Goal: Check status: Check status

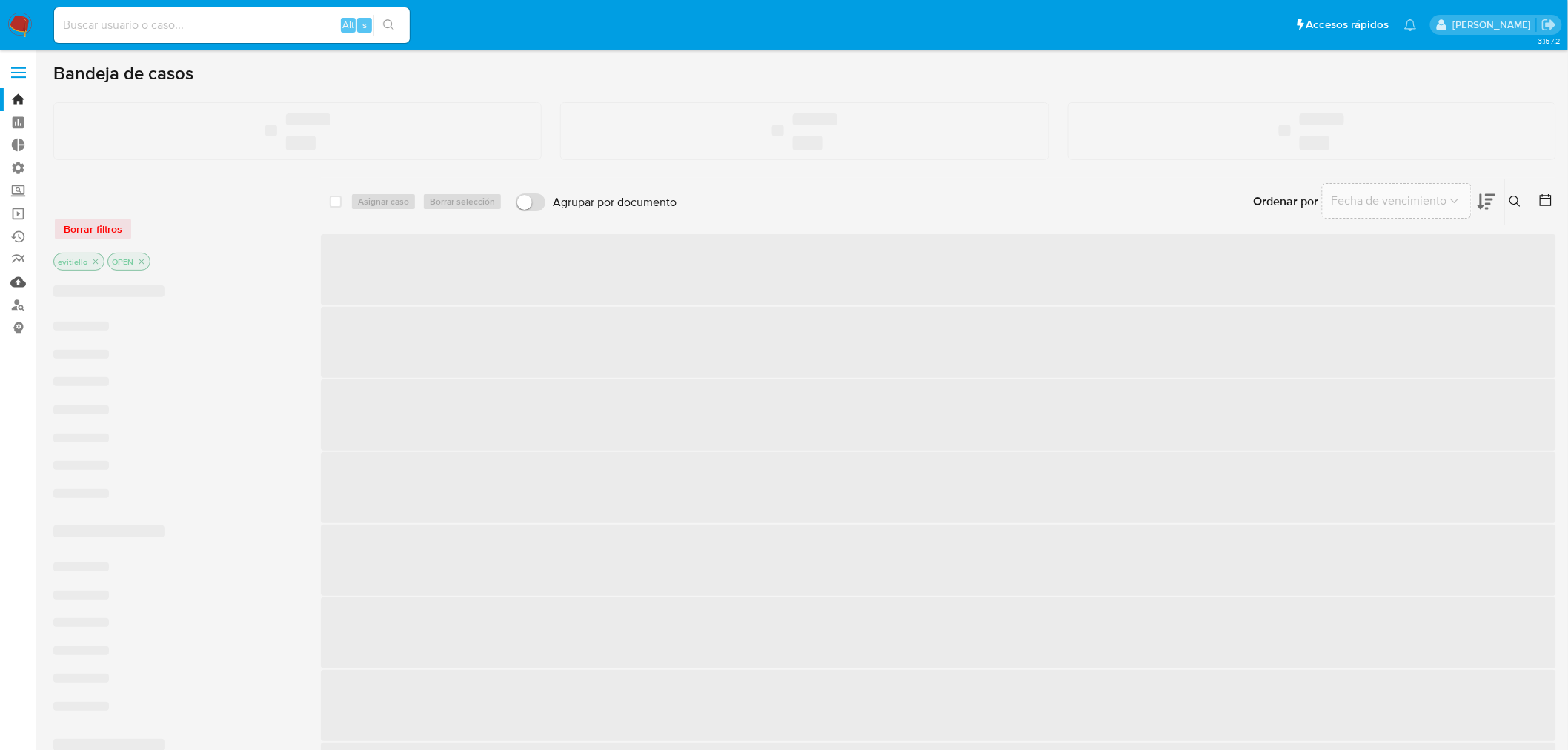
click at [17, 284] on link "Mulan" at bounding box center [88, 282] width 176 height 23
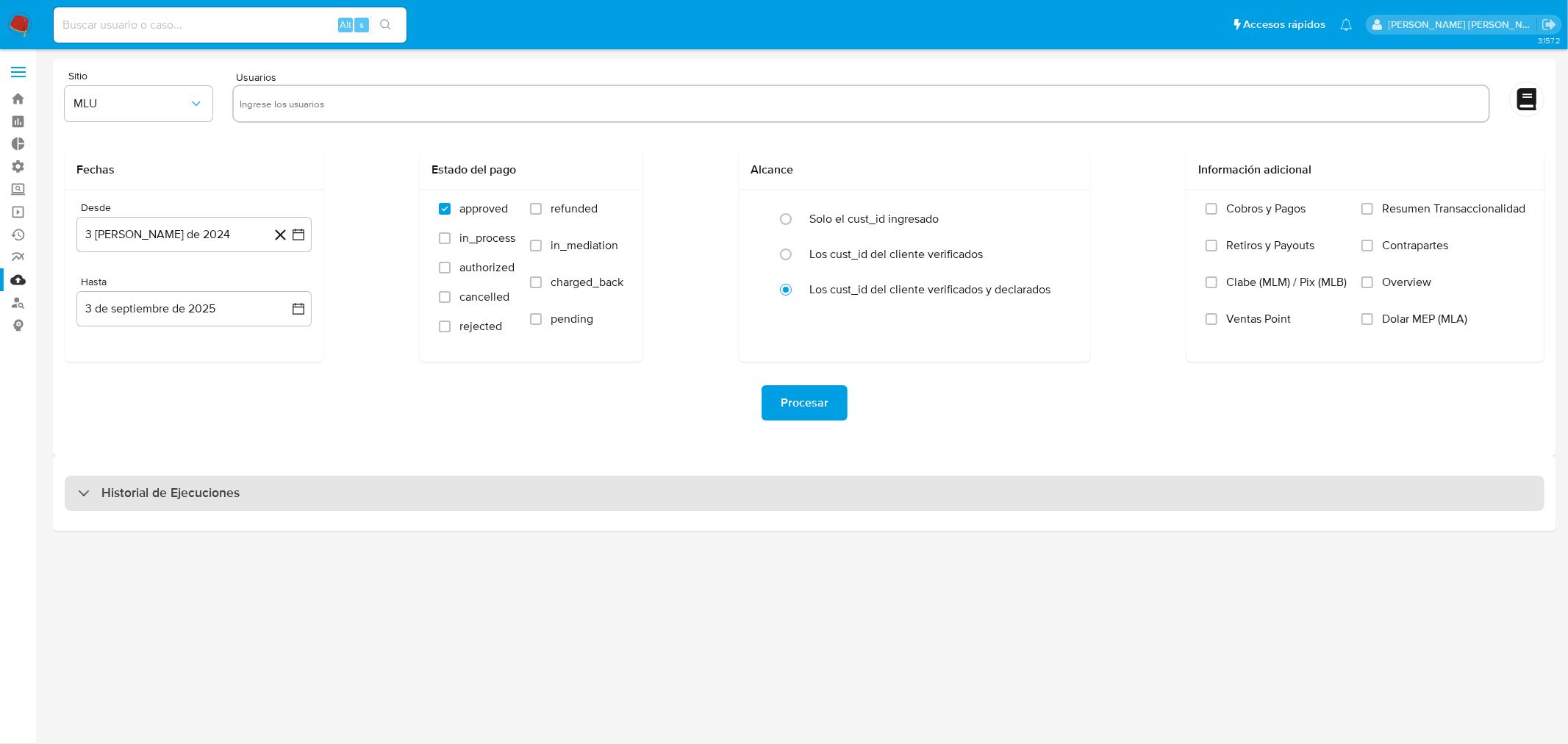
click at [207, 480] on div "Historial de Ejecuciones" at bounding box center [805, 493] width 1480 height 35
select select "10"
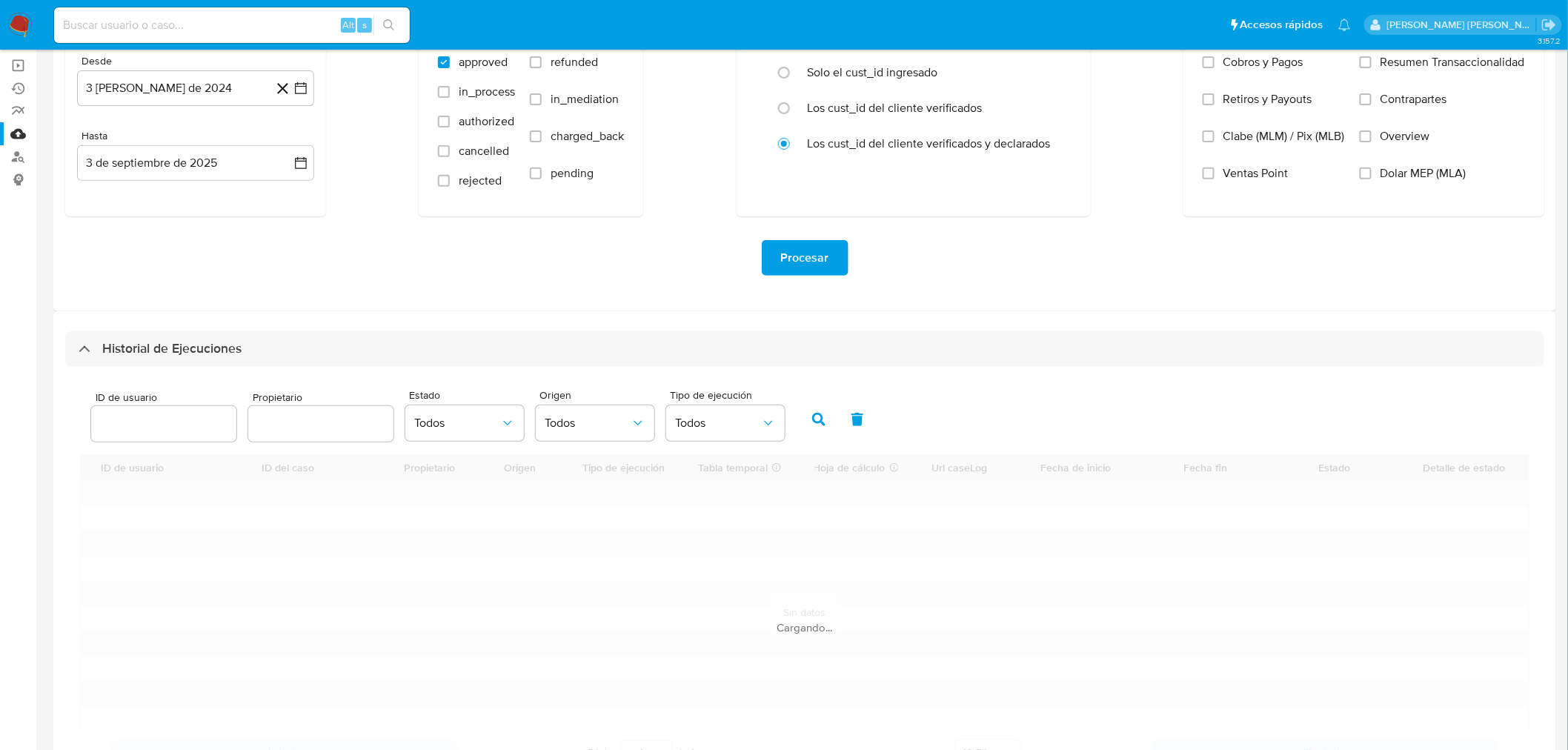
scroll to position [215, 0]
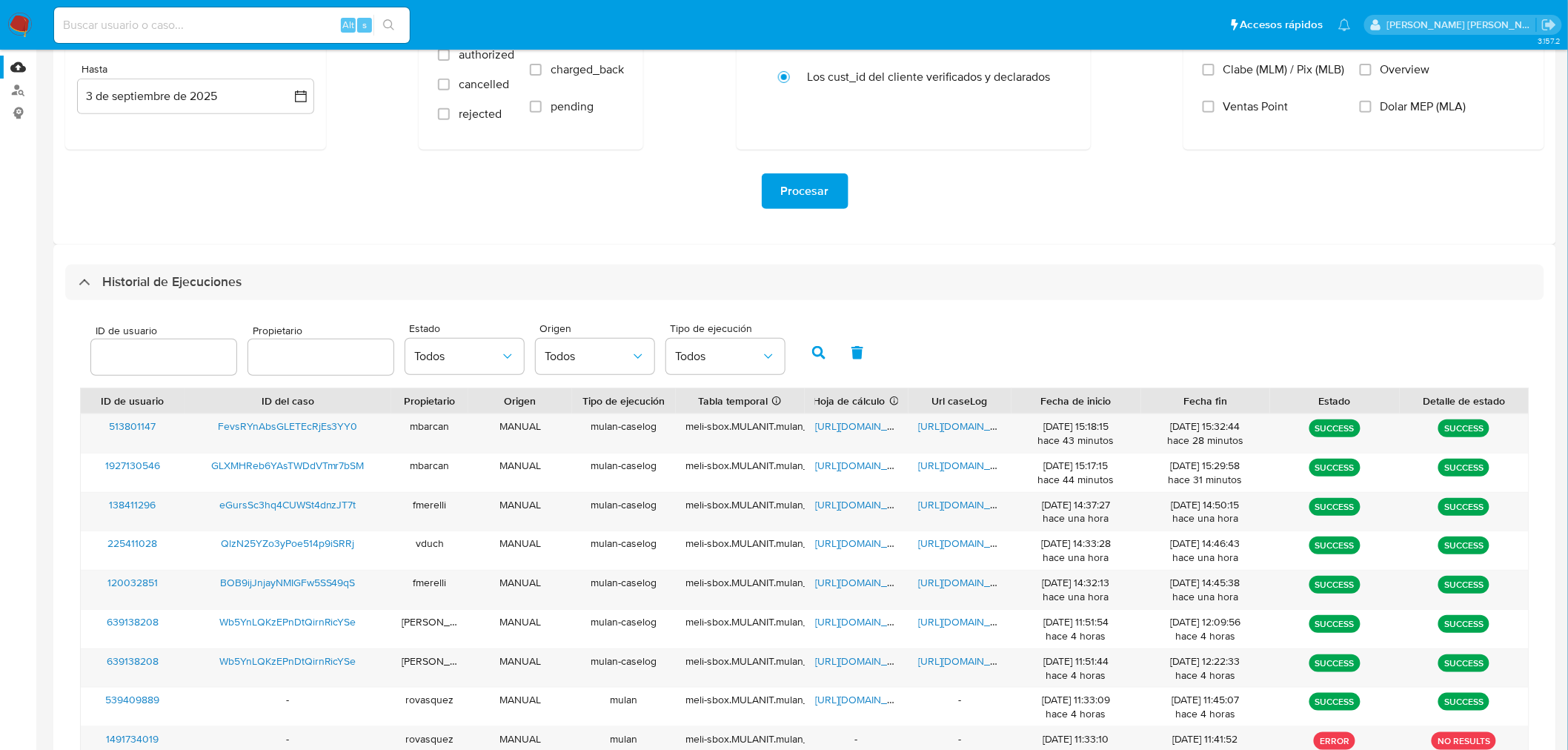
click at [168, 364] on input "number" at bounding box center [164, 357] width 145 height 19
type input "34307770"
click at [812, 352] on icon "button" at bounding box center [818, 352] width 13 height 13
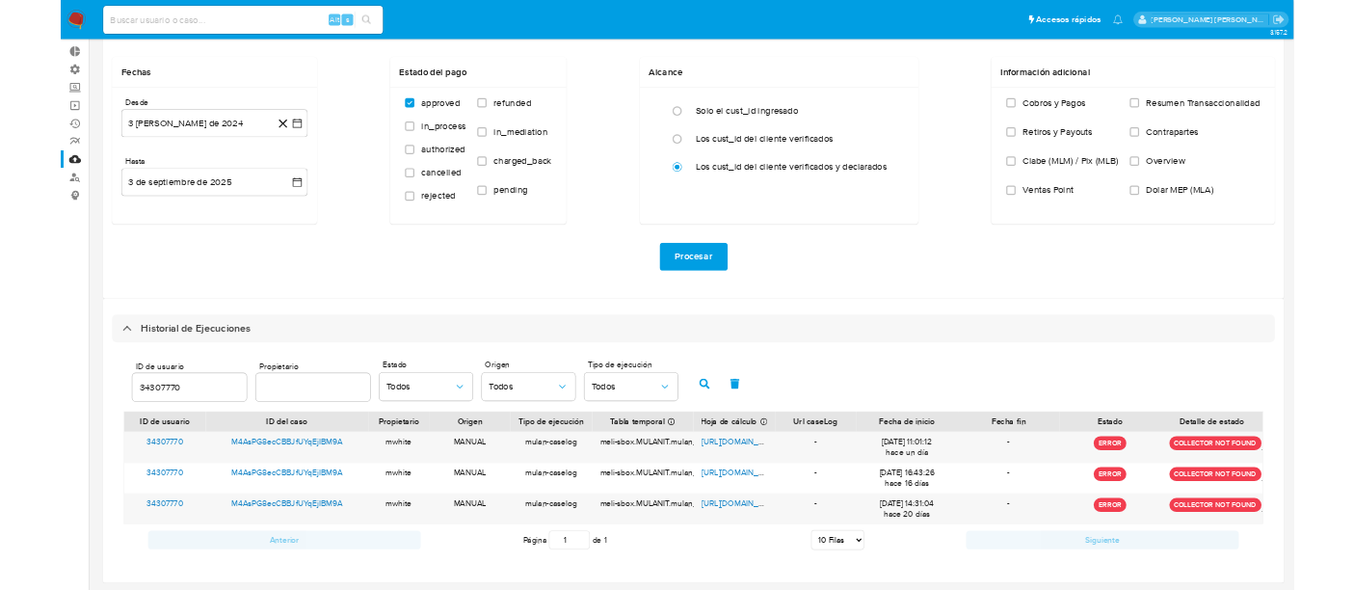
scroll to position [101, 0]
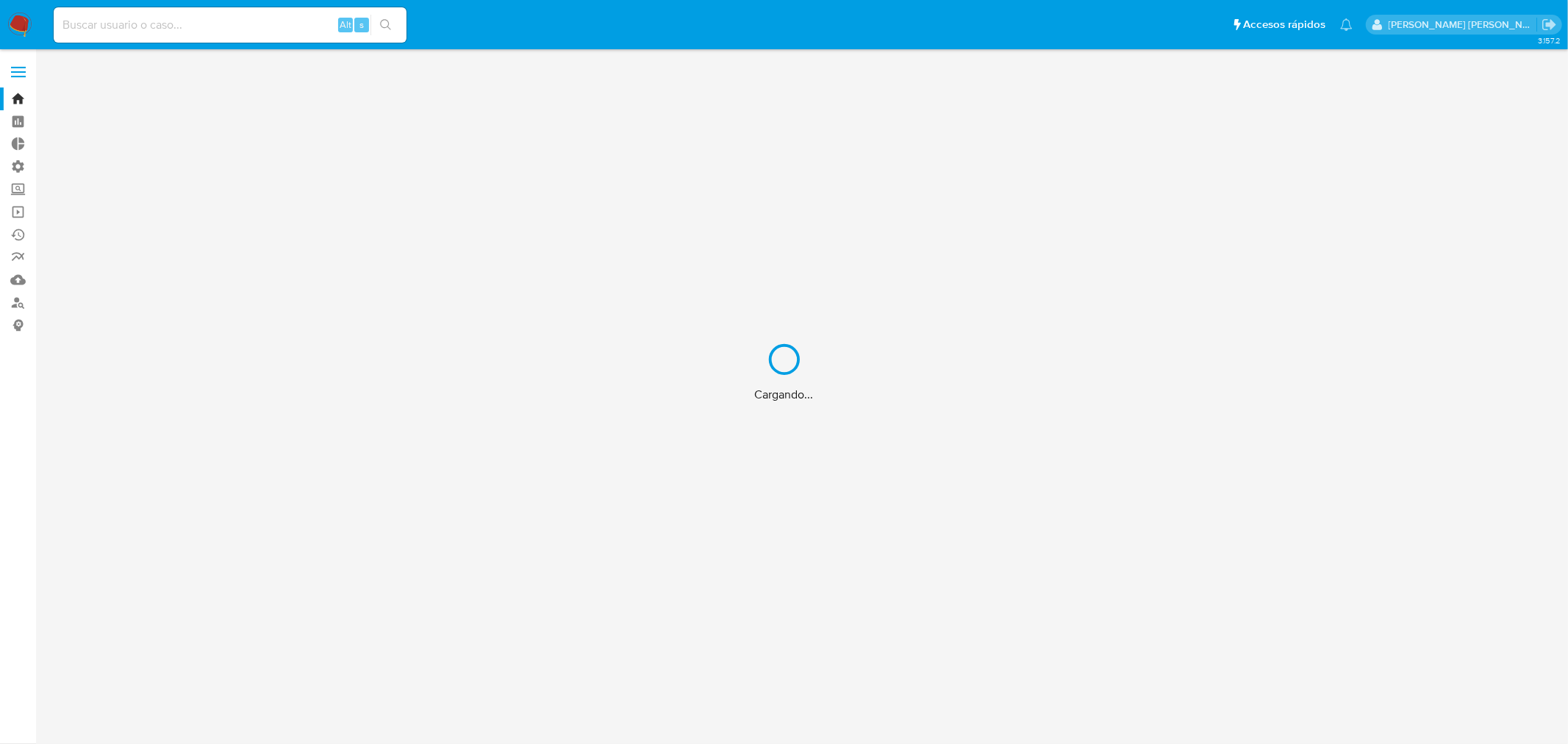
click at [226, 32] on div "Cargando..." at bounding box center [784, 372] width 1568 height 744
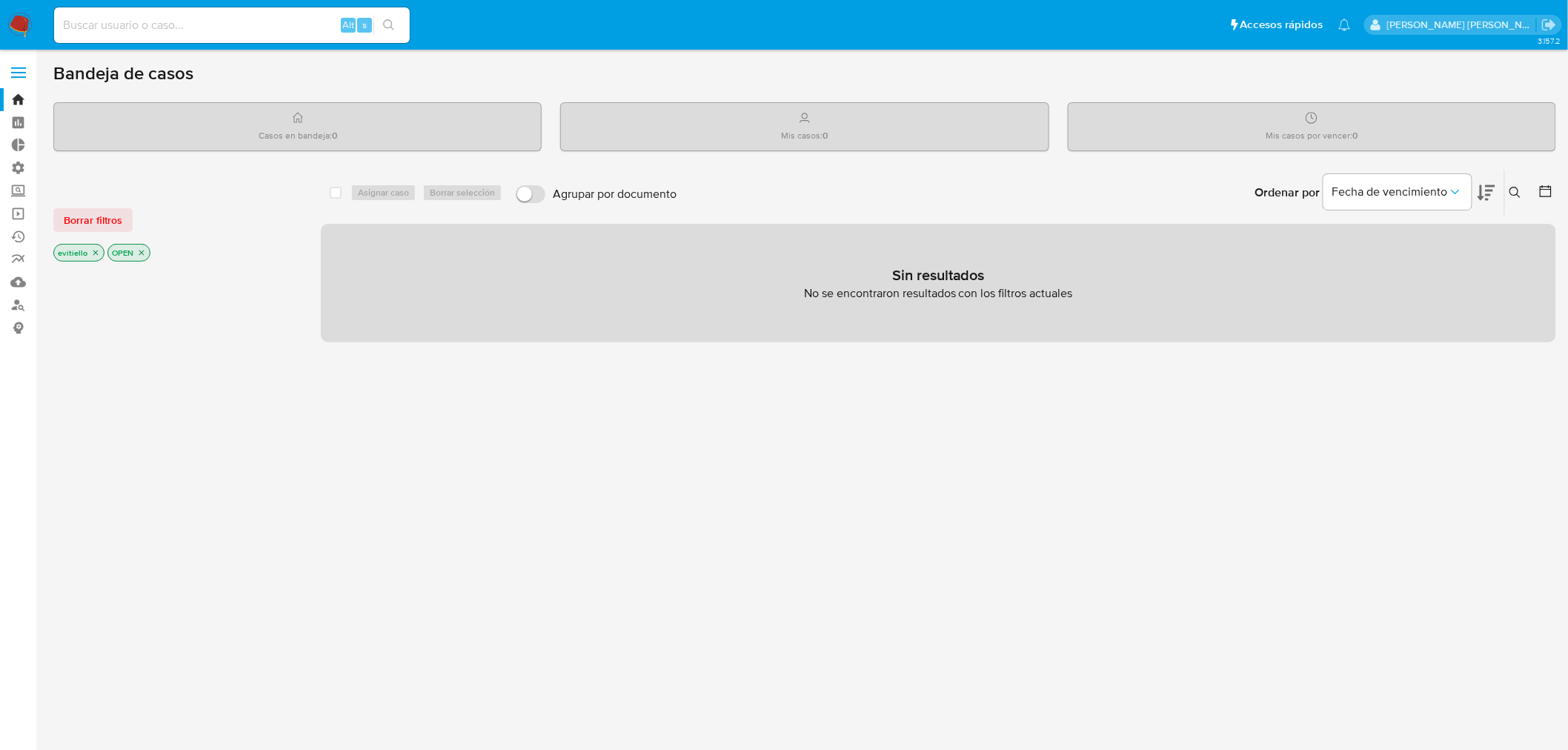
click at [252, 22] on input at bounding box center [231, 25] width 355 height 19
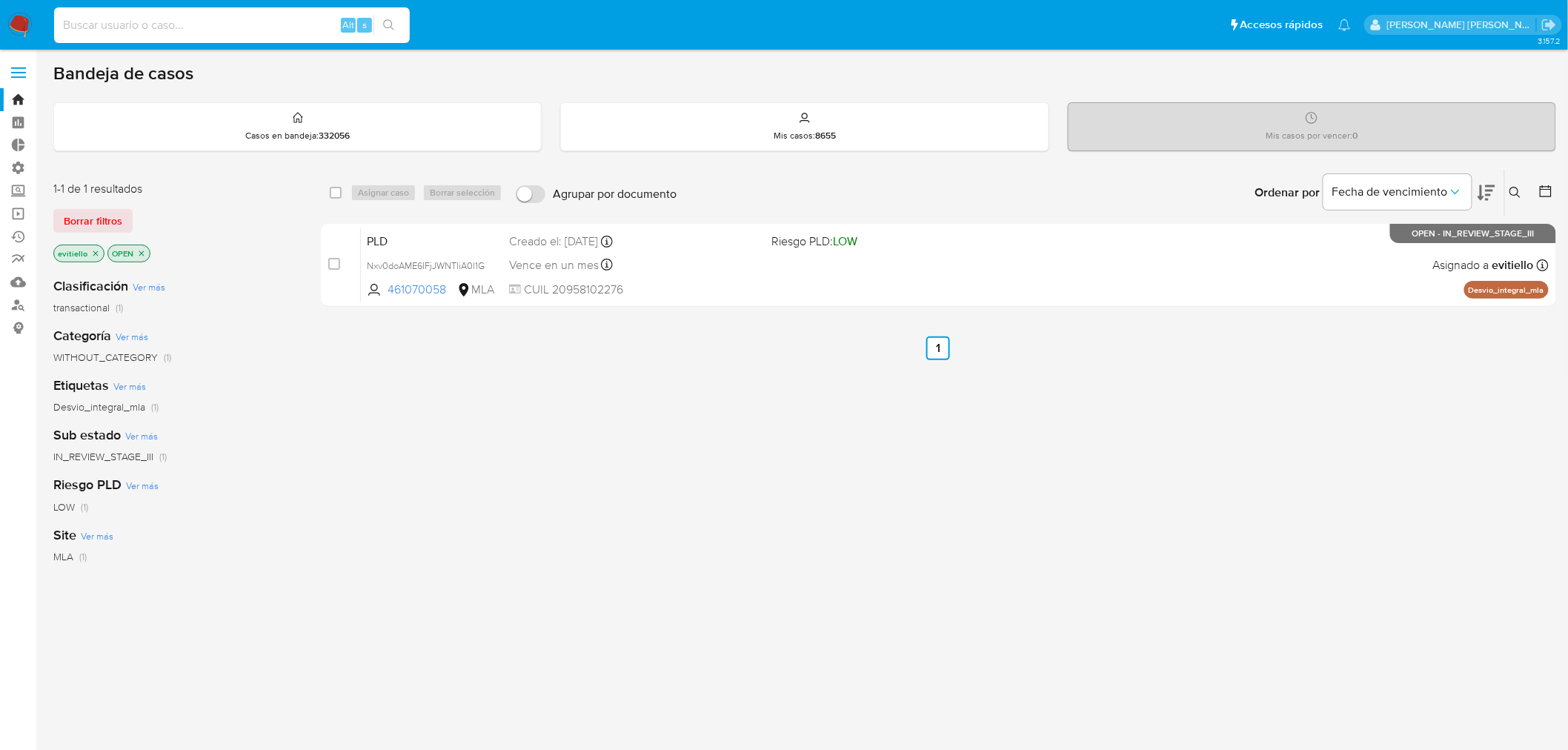
paste input "34307770"
click at [394, 26] on icon "search-icon" at bounding box center [388, 25] width 12 height 12
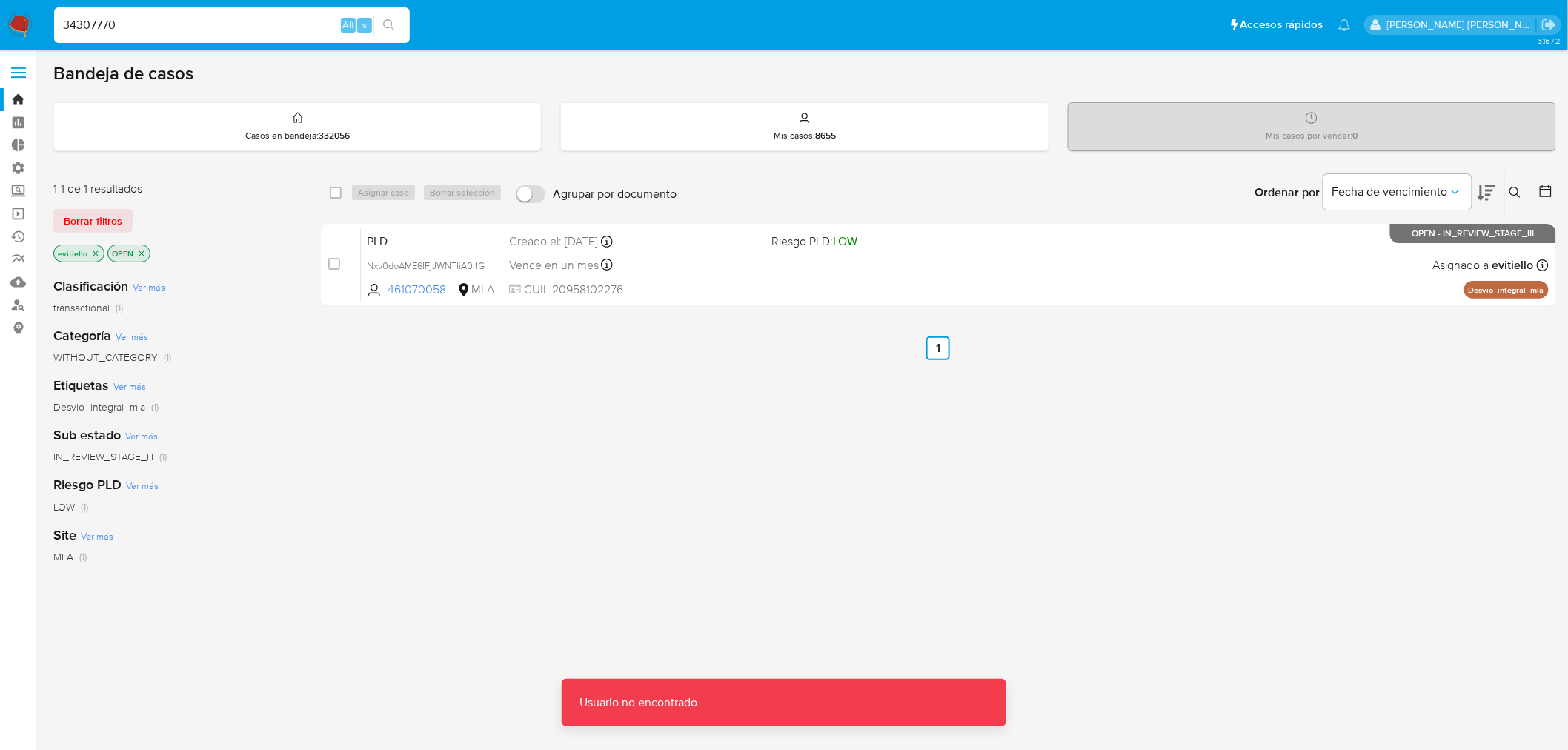
click at [205, 27] on input "34307770" at bounding box center [231, 25] width 355 height 19
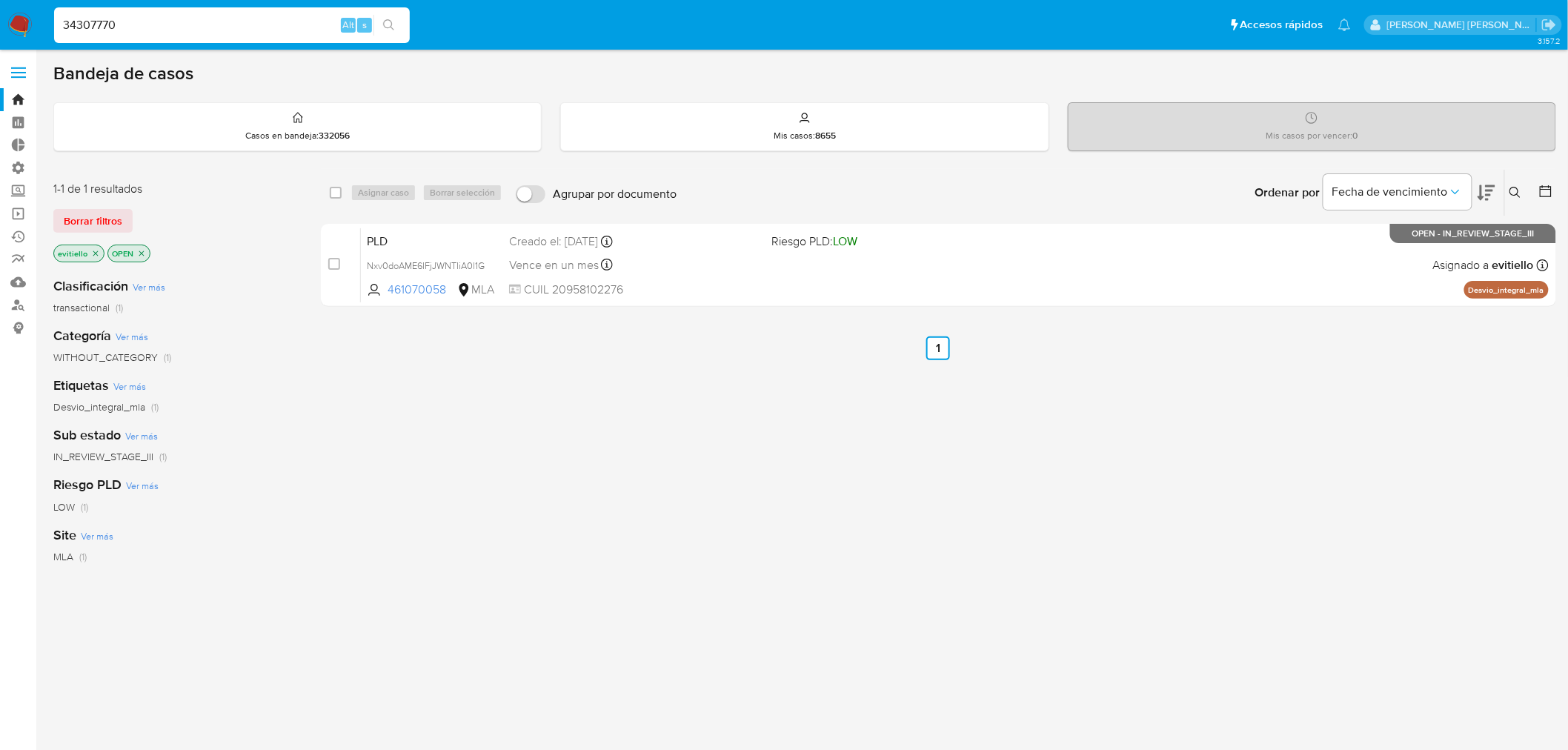
type input "34307770"
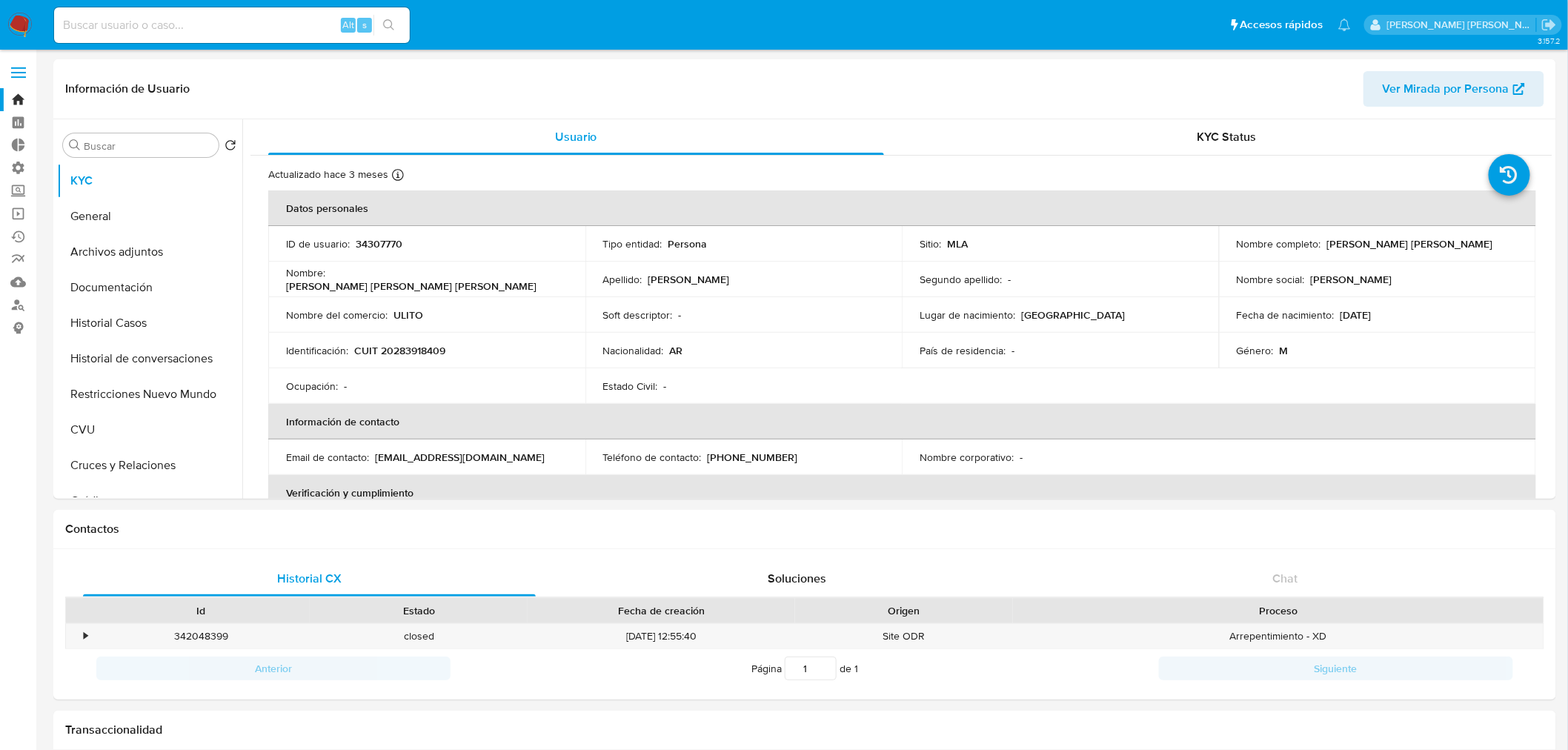
select select "10"
click at [159, 317] on button "Historial Casos" at bounding box center [143, 323] width 173 height 35
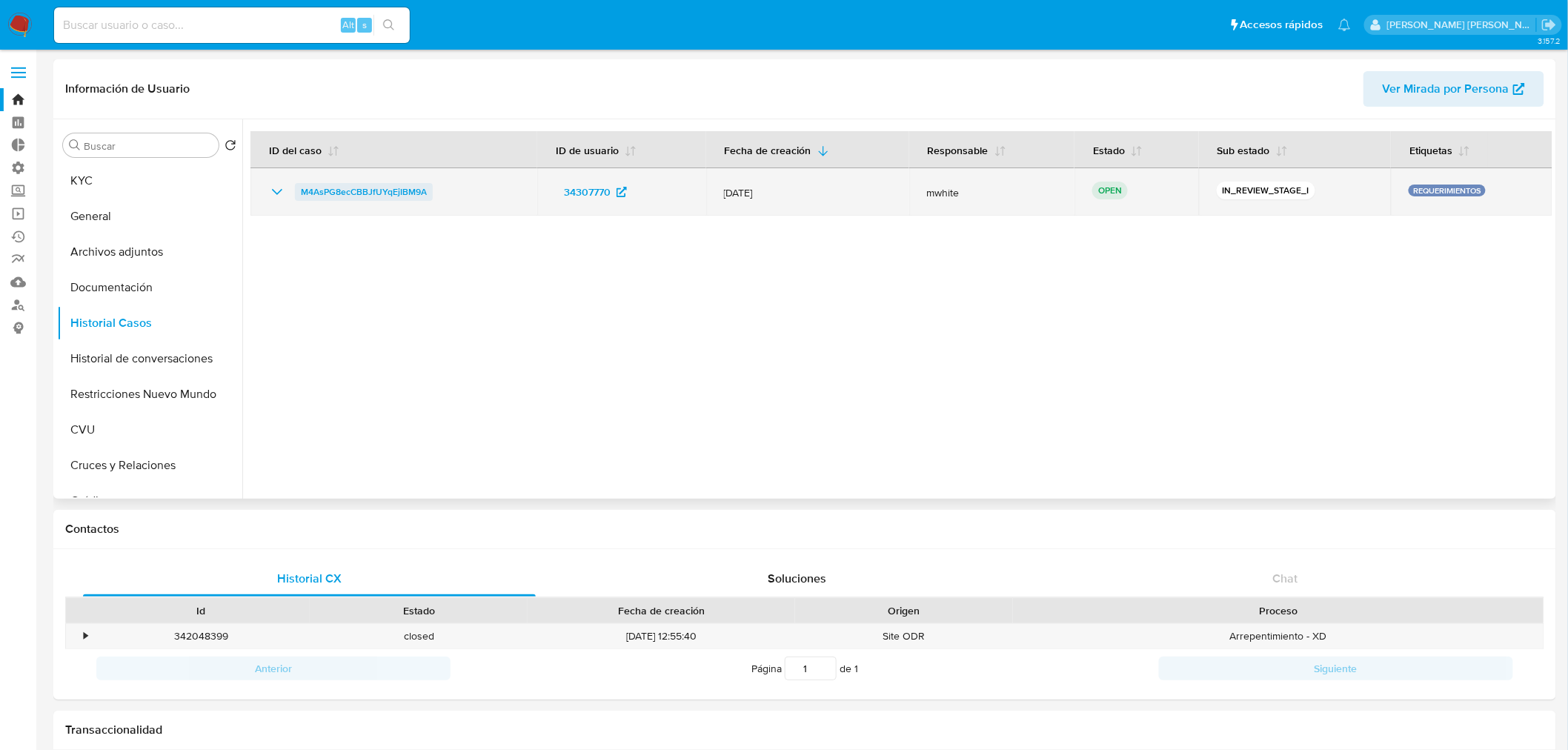
click at [410, 188] on span "M4AsPG8ecCBBJfUYqEjIBM9A" at bounding box center [364, 192] width 126 height 18
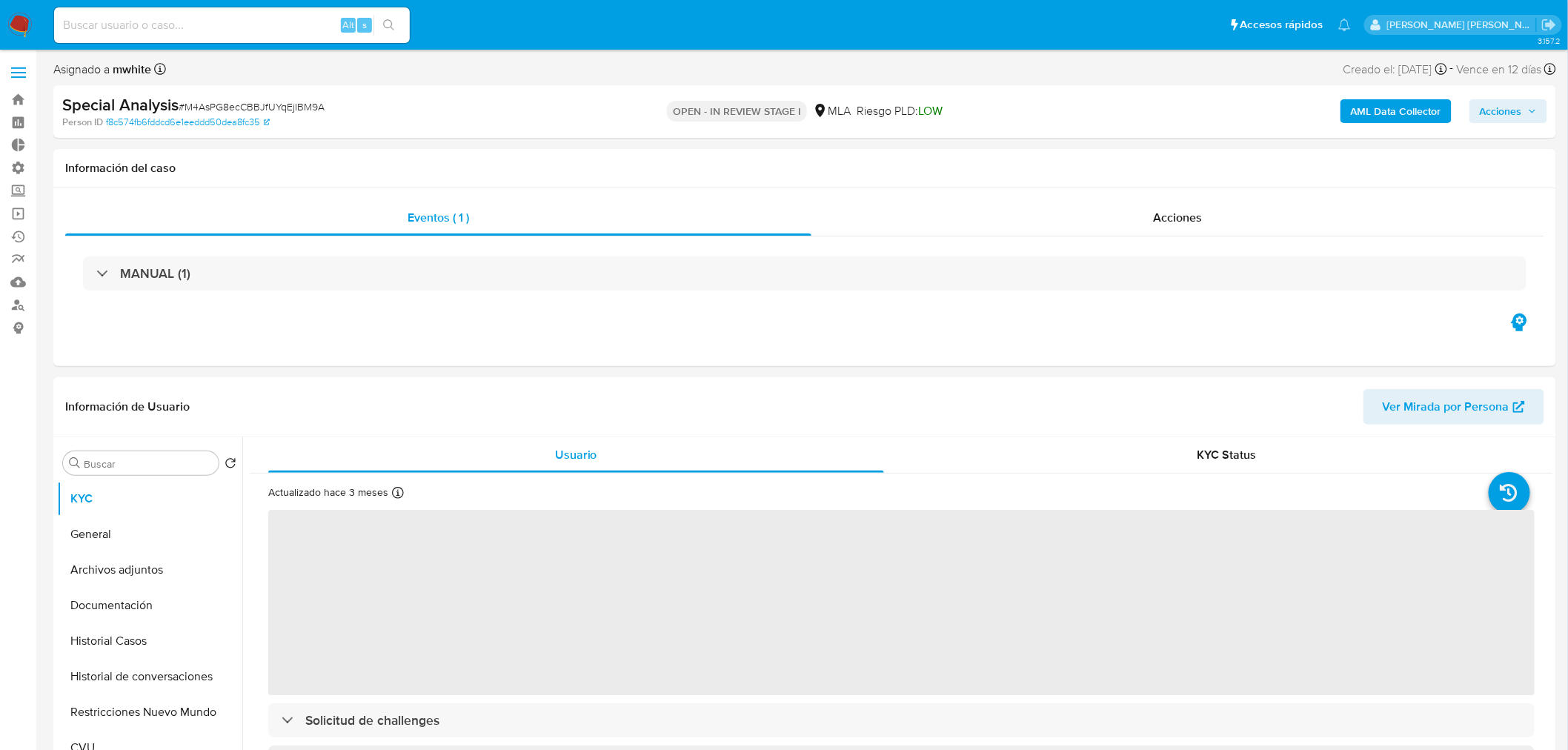
click at [1350, 119] on button "AML Data Collector" at bounding box center [1396, 111] width 112 height 24
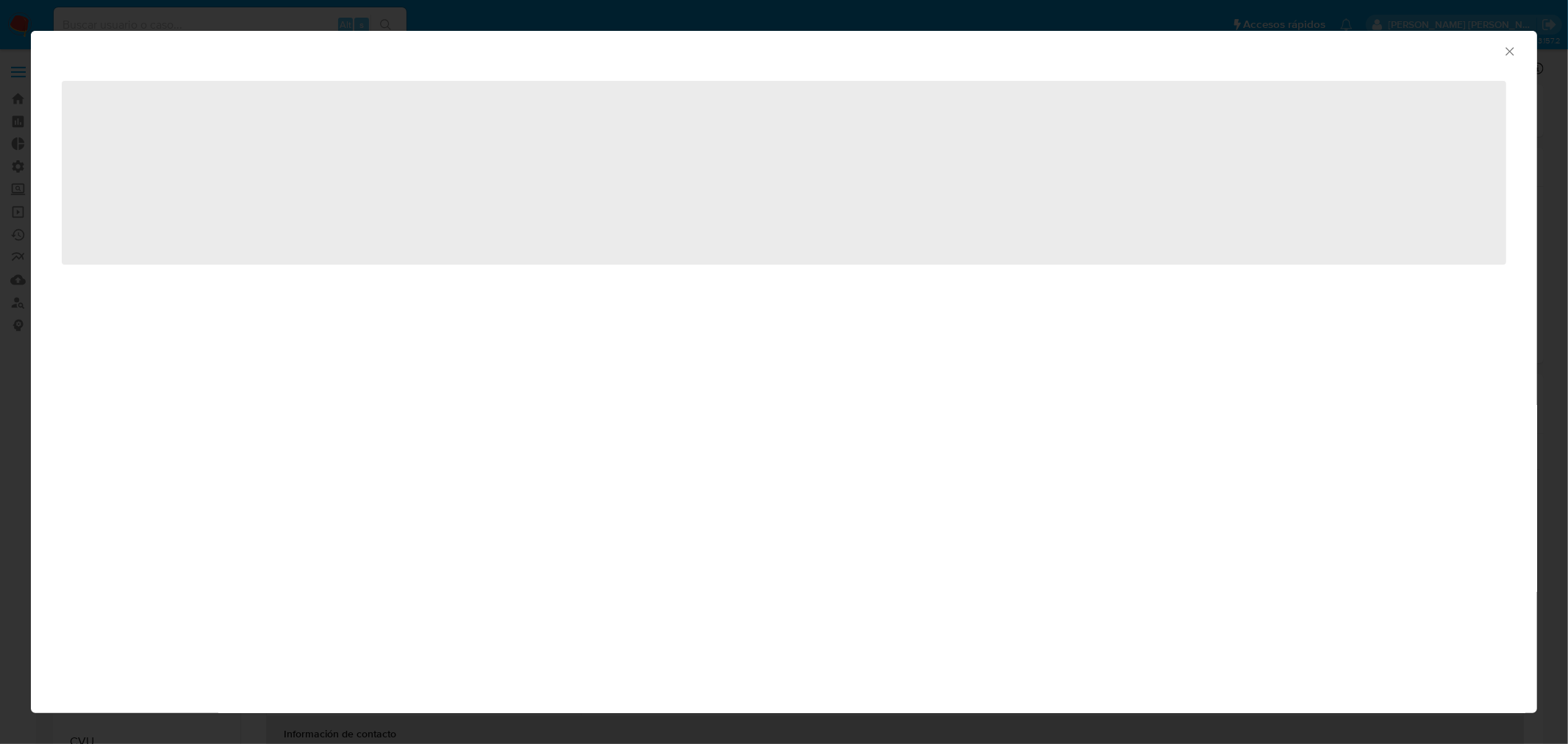
select select "10"
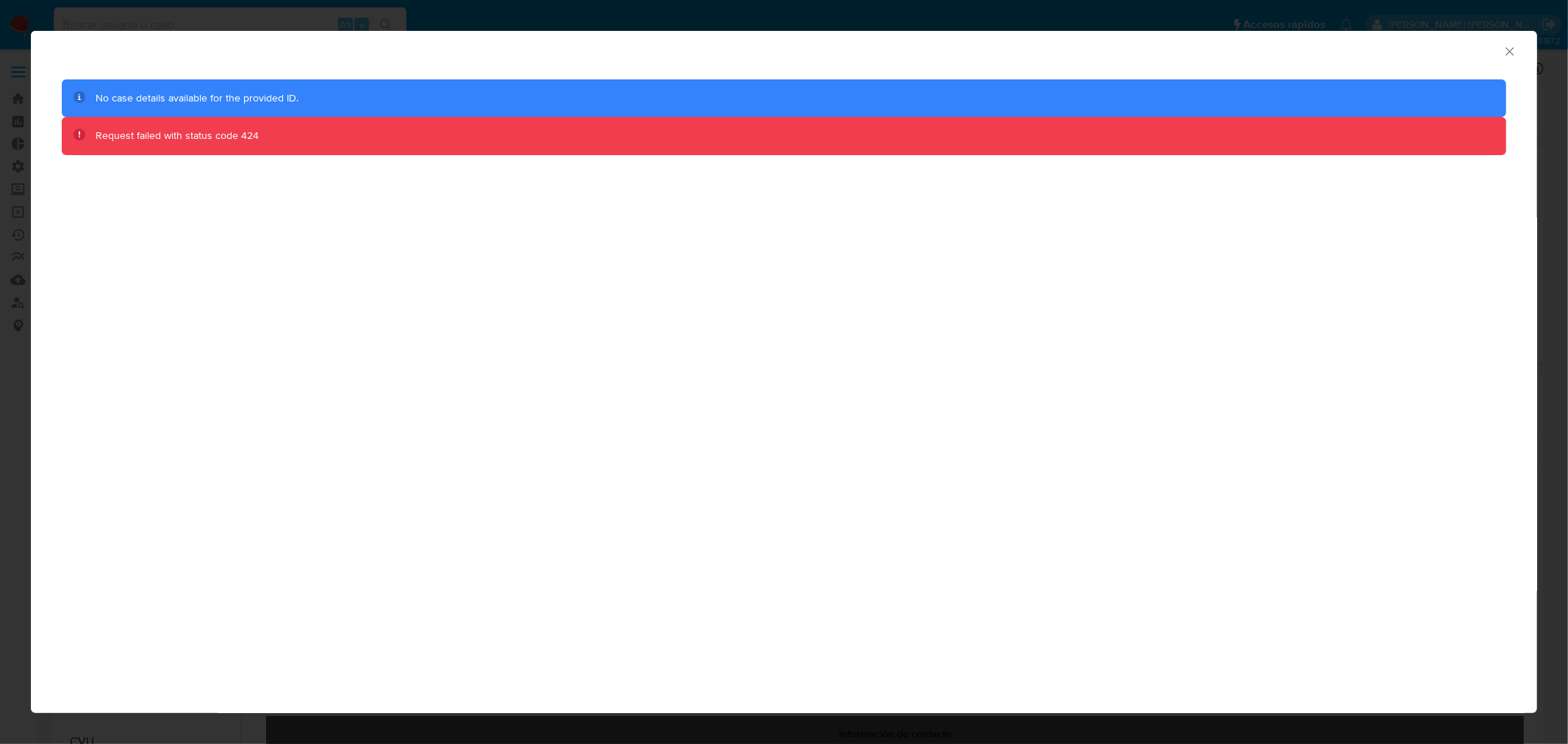
click at [1504, 51] on icon "Cerrar ventana" at bounding box center [1509, 51] width 14 height 14
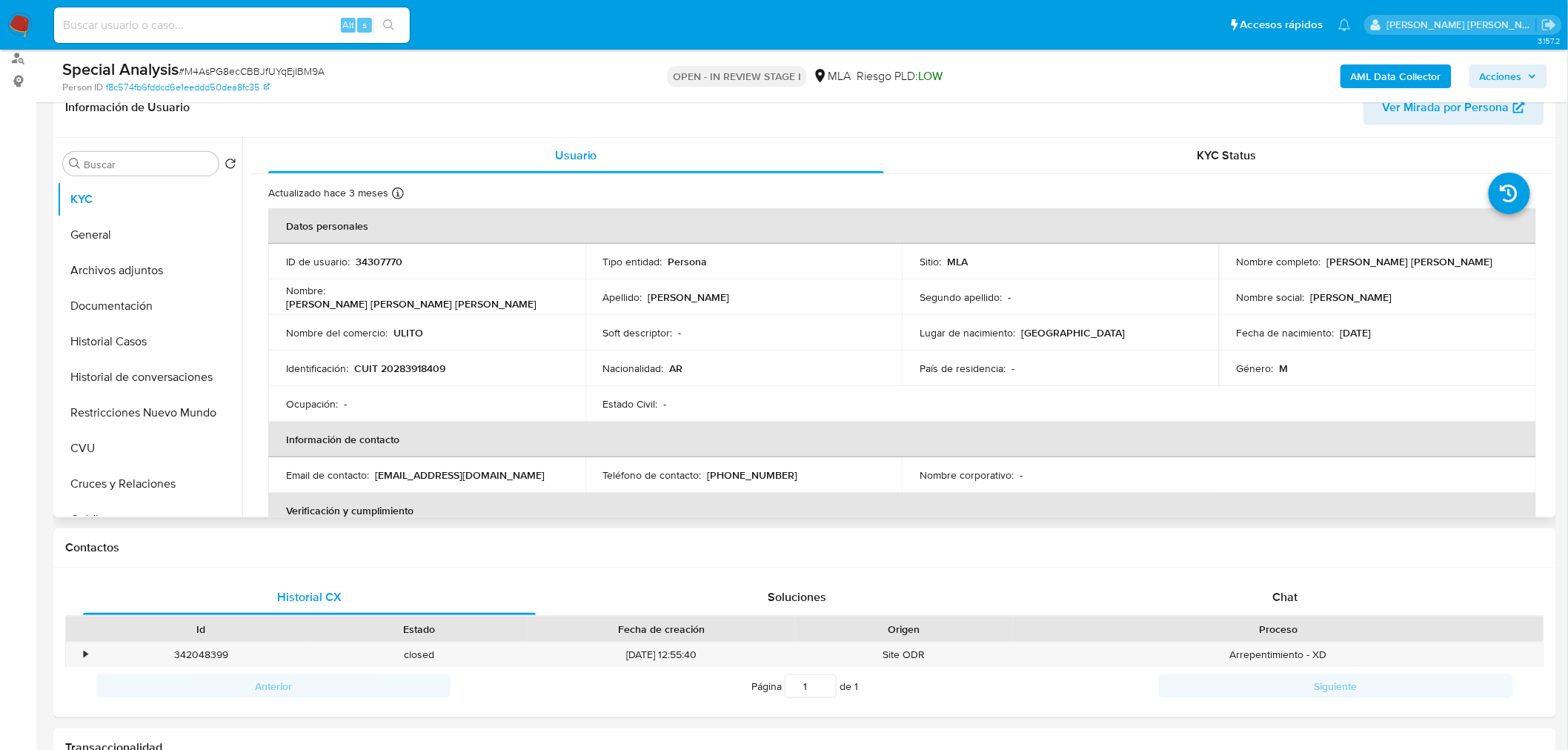
scroll to position [82, 0]
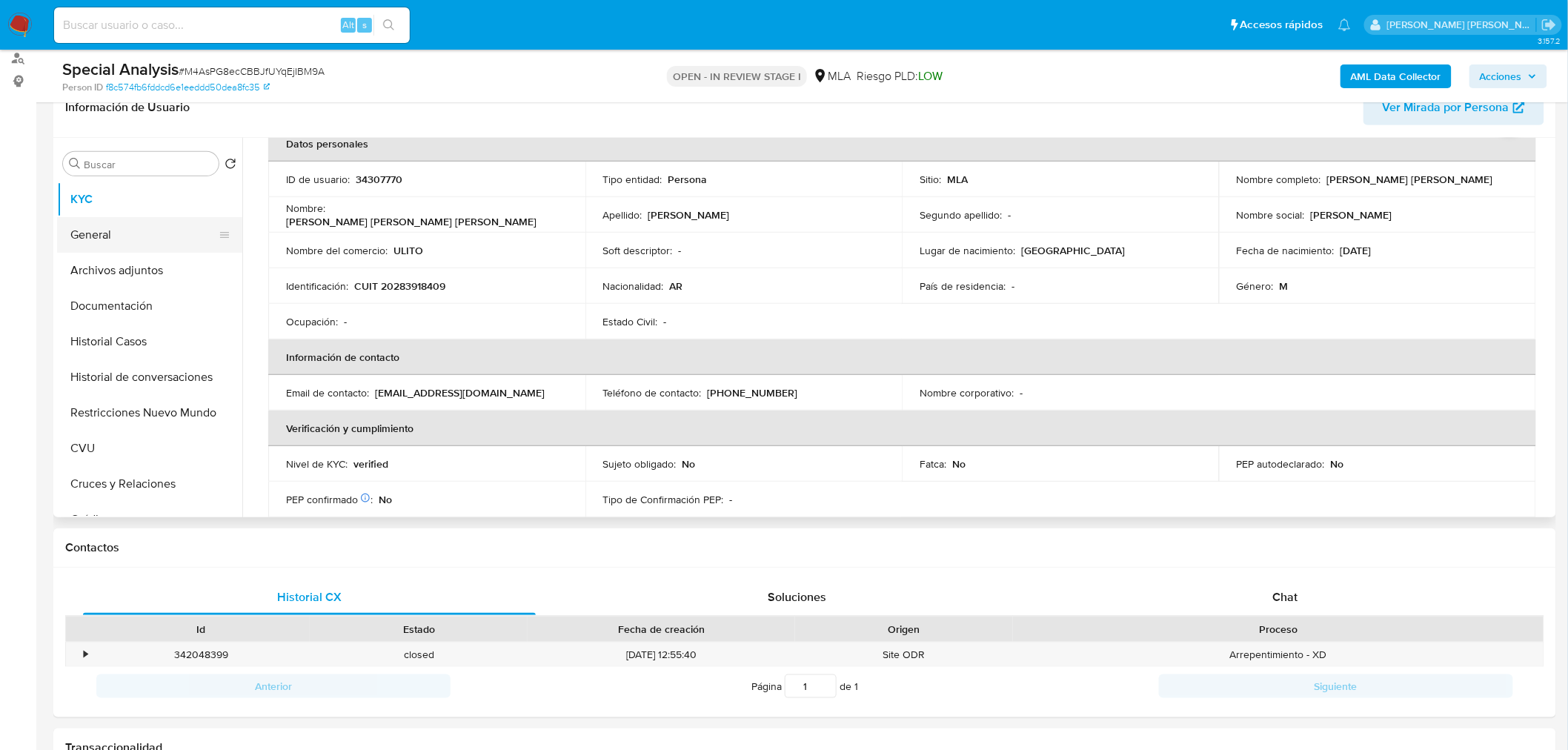
click at [166, 230] on button "General" at bounding box center [143, 235] width 173 height 35
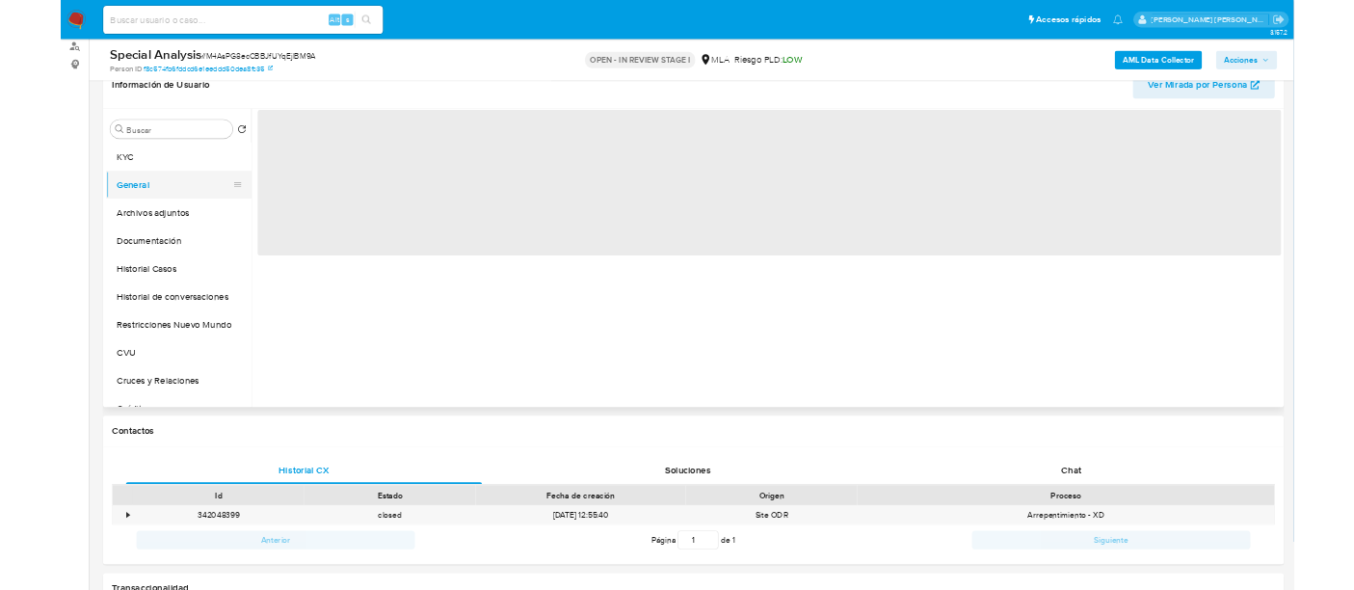
scroll to position [0, 0]
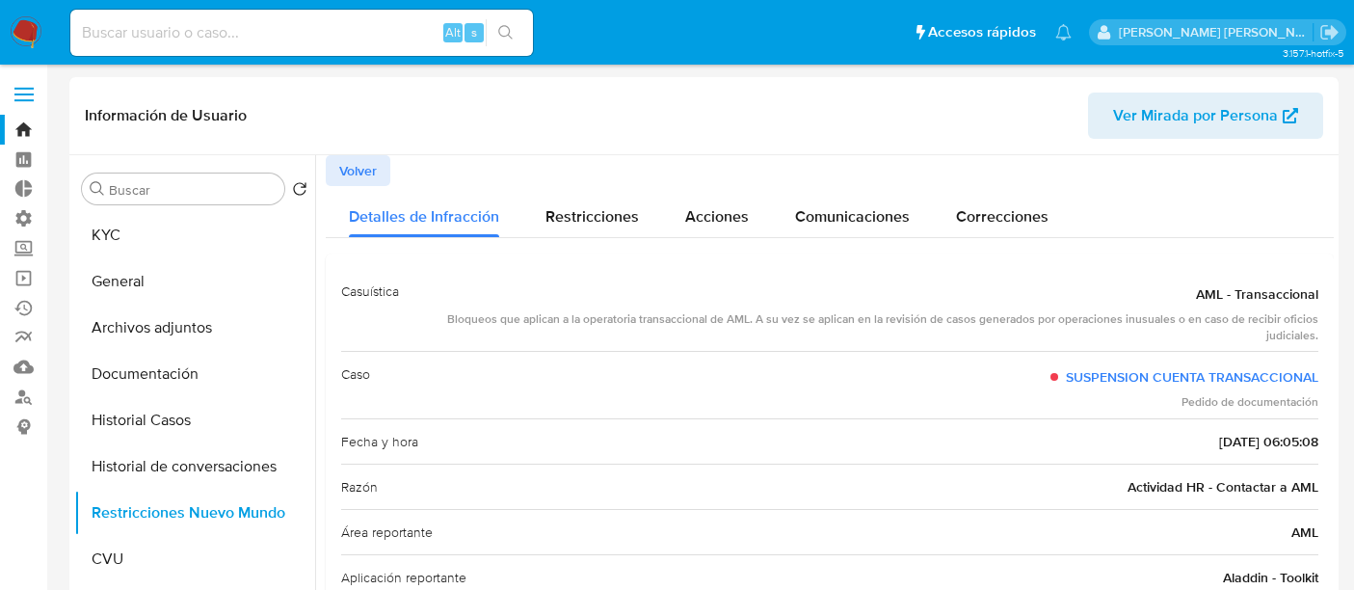
select select "10"
